Goal: Task Accomplishment & Management: Complete application form

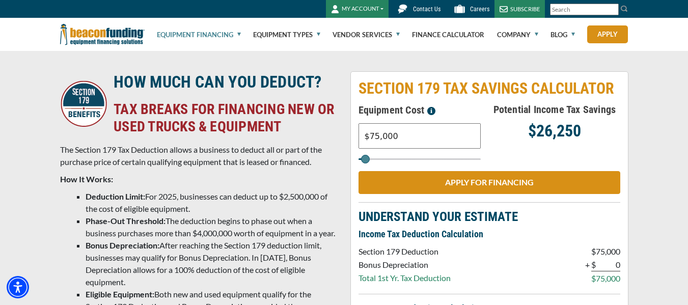
drag, startPoint x: 0, startPoint y: 0, endPoint x: 309, endPoint y: 142, distance: 340.0
click at [312, 142] on div "HOW MUCH CAN YOU DEDUCT? TAX BREAKS FOR FINANCING NEW OR USED TRUCKS & EQUIPMEN…" at bounding box center [344, 271] width 580 height 400
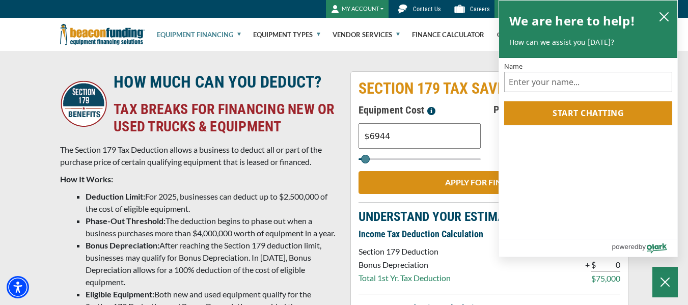
type input "$6,944"
type input "7000"
type input "$69,447"
type input "69000"
type input "$69,447"
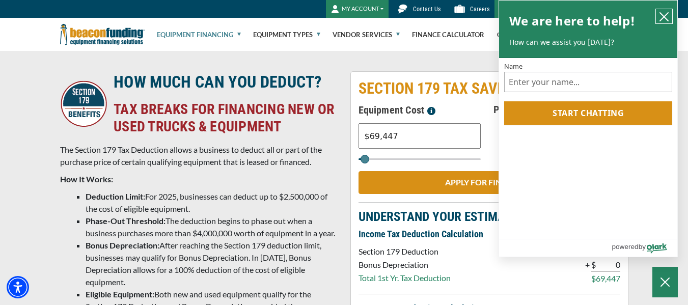
click at [661, 17] on icon "close chatbox" at bounding box center [664, 17] width 10 height 10
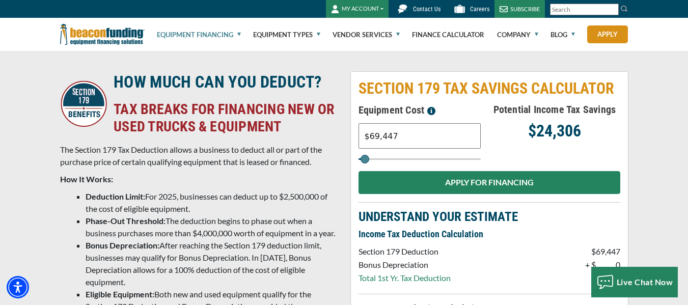
click at [528, 180] on link "APPLY FOR FINANCING" at bounding box center [489, 182] width 262 height 23
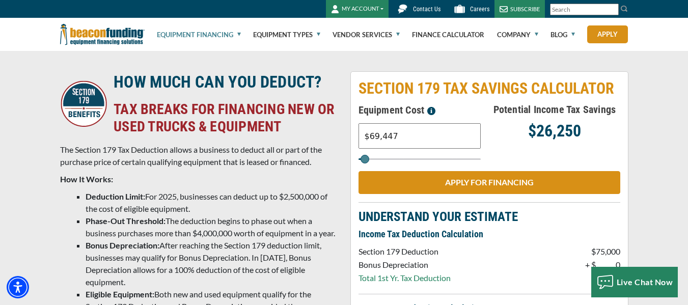
click at [435, 138] on input "$69,447" at bounding box center [419, 135] width 122 height 25
click at [524, 145] on div "Potential Income Tax Savings $26,250" at bounding box center [554, 133] width 131 height 62
type input "$43,000"
type input "43000"
type input "$3,000"
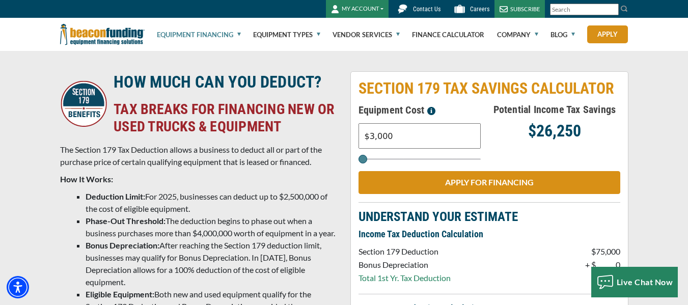
drag, startPoint x: 365, startPoint y: 158, endPoint x: 335, endPoint y: 165, distance: 31.2
type input "3000"
click at [358, 160] on input "Select range" at bounding box center [419, 159] width 122 height 2
drag, startPoint x: 411, startPoint y: 134, endPoint x: 324, endPoint y: 134, distance: 87.0
click at [329, 134] on div "HOW MUCH CAN YOU DEDUCT? TAX BREAKS FOR FINANCING NEW OR USED TRUCKS & EQUIPMEN…" at bounding box center [344, 271] width 580 height 400
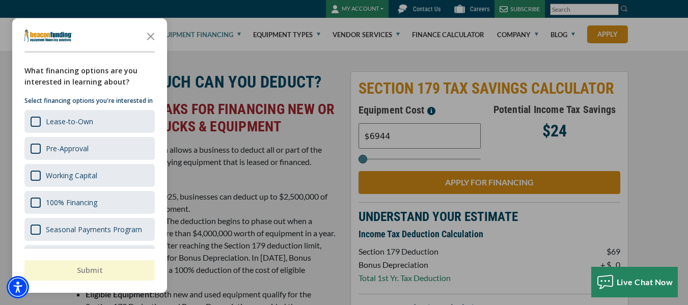
type input "$6,944"
type input "7000"
type input "$69,447"
type input "69000"
type input "$69,447"
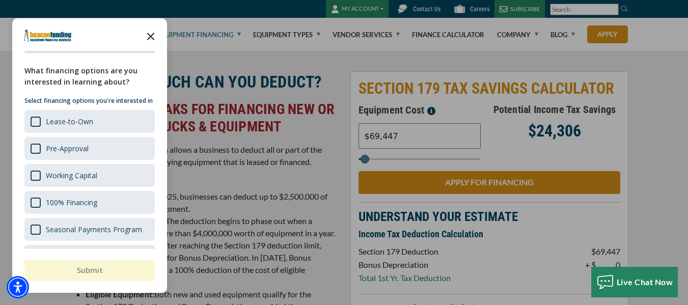
click at [146, 35] on icon "Close the survey" at bounding box center [150, 35] width 20 height 20
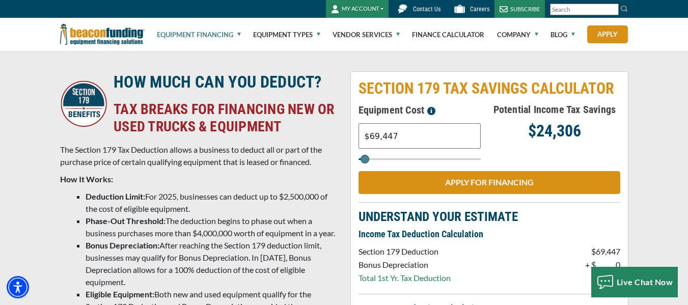
click at [552, 142] on div "Potential Income Tax Savings $24,306" at bounding box center [554, 133] width 131 height 62
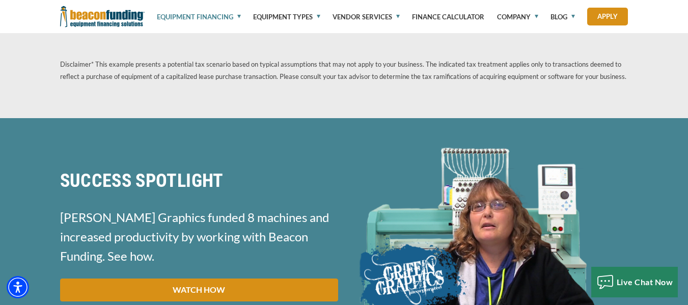
scroll to position [458, 0]
